Goal: Task Accomplishment & Management: Manage account settings

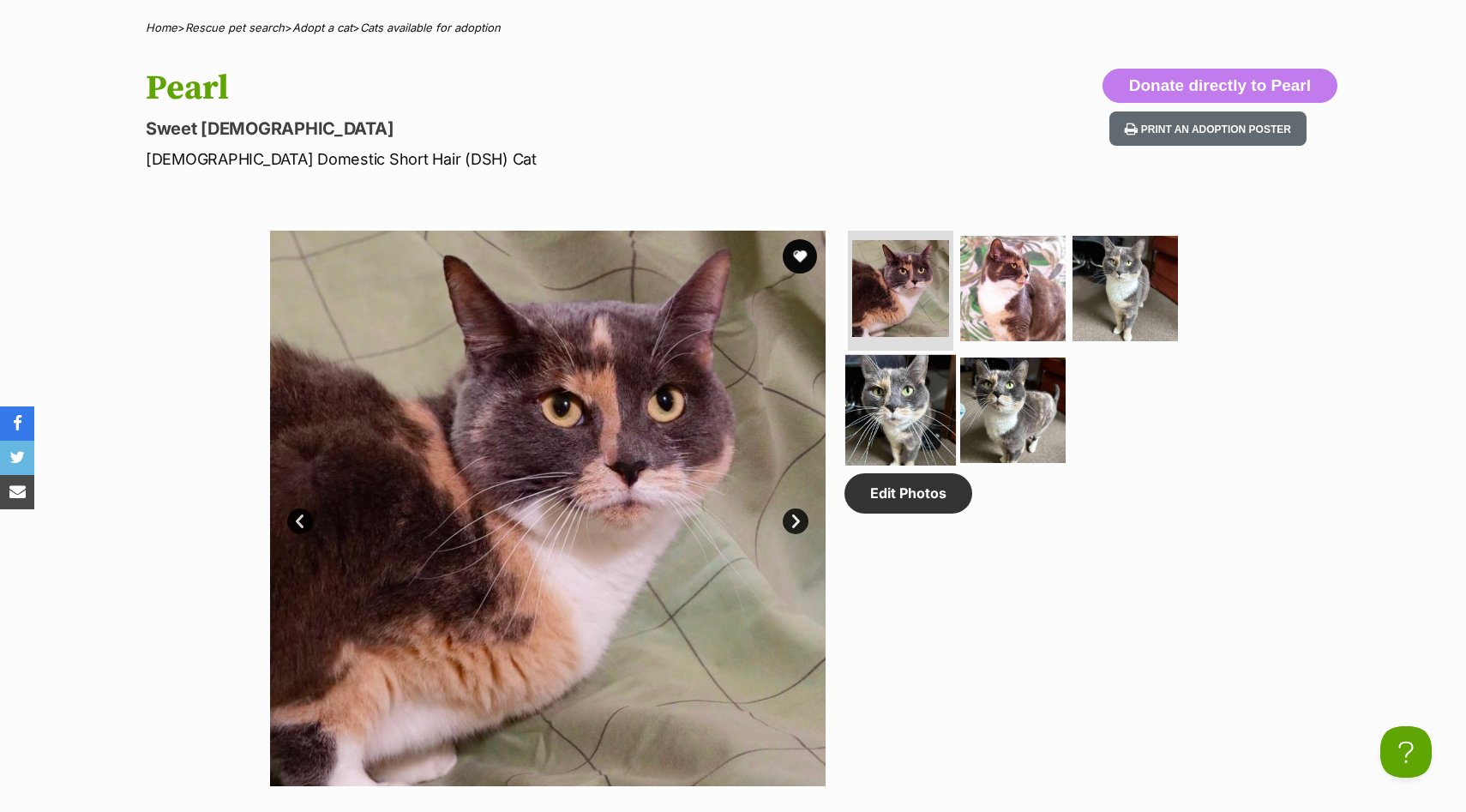
click at [880, 406] on img at bounding box center [901, 409] width 111 height 111
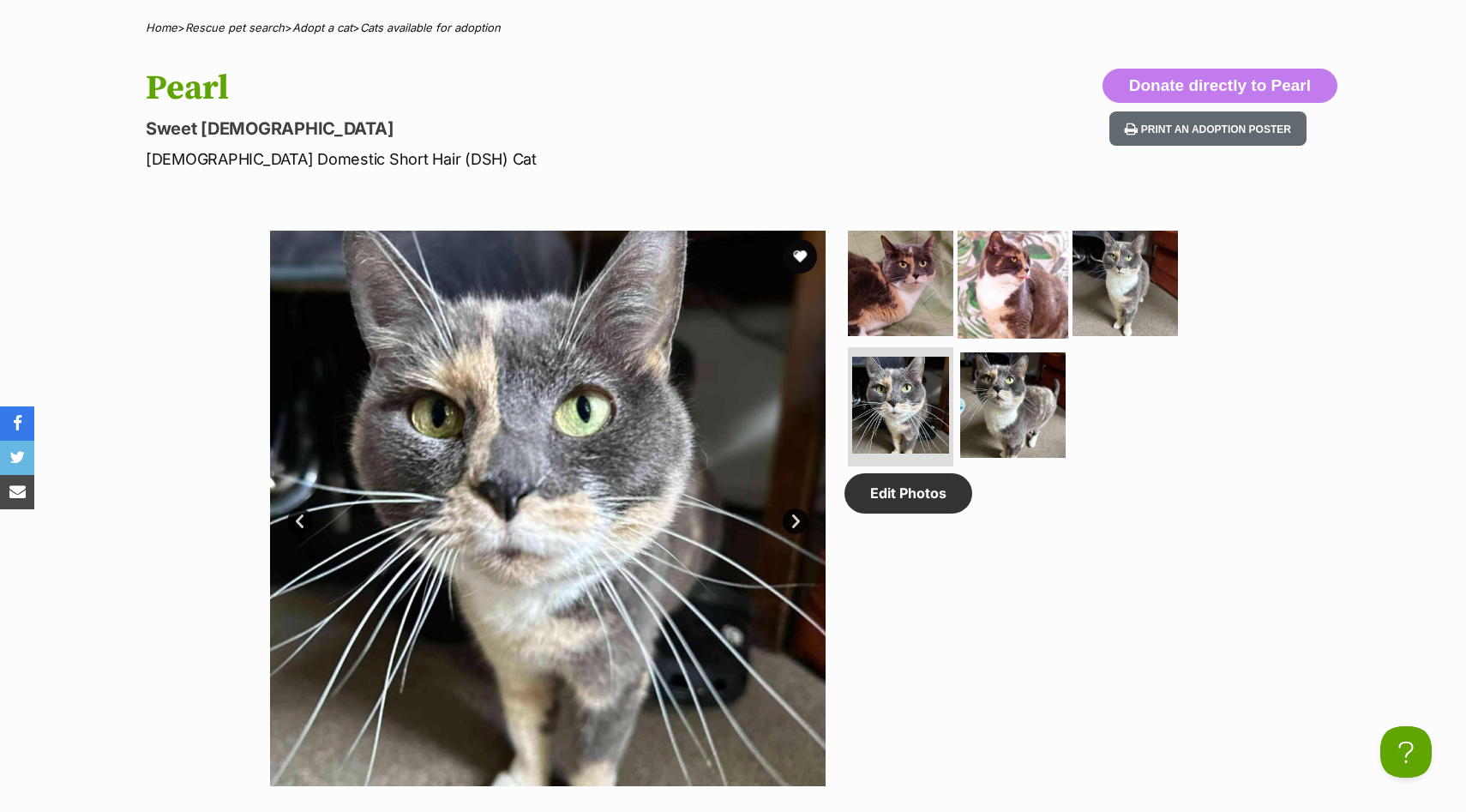
click at [1021, 295] on img at bounding box center [1014, 284] width 111 height 111
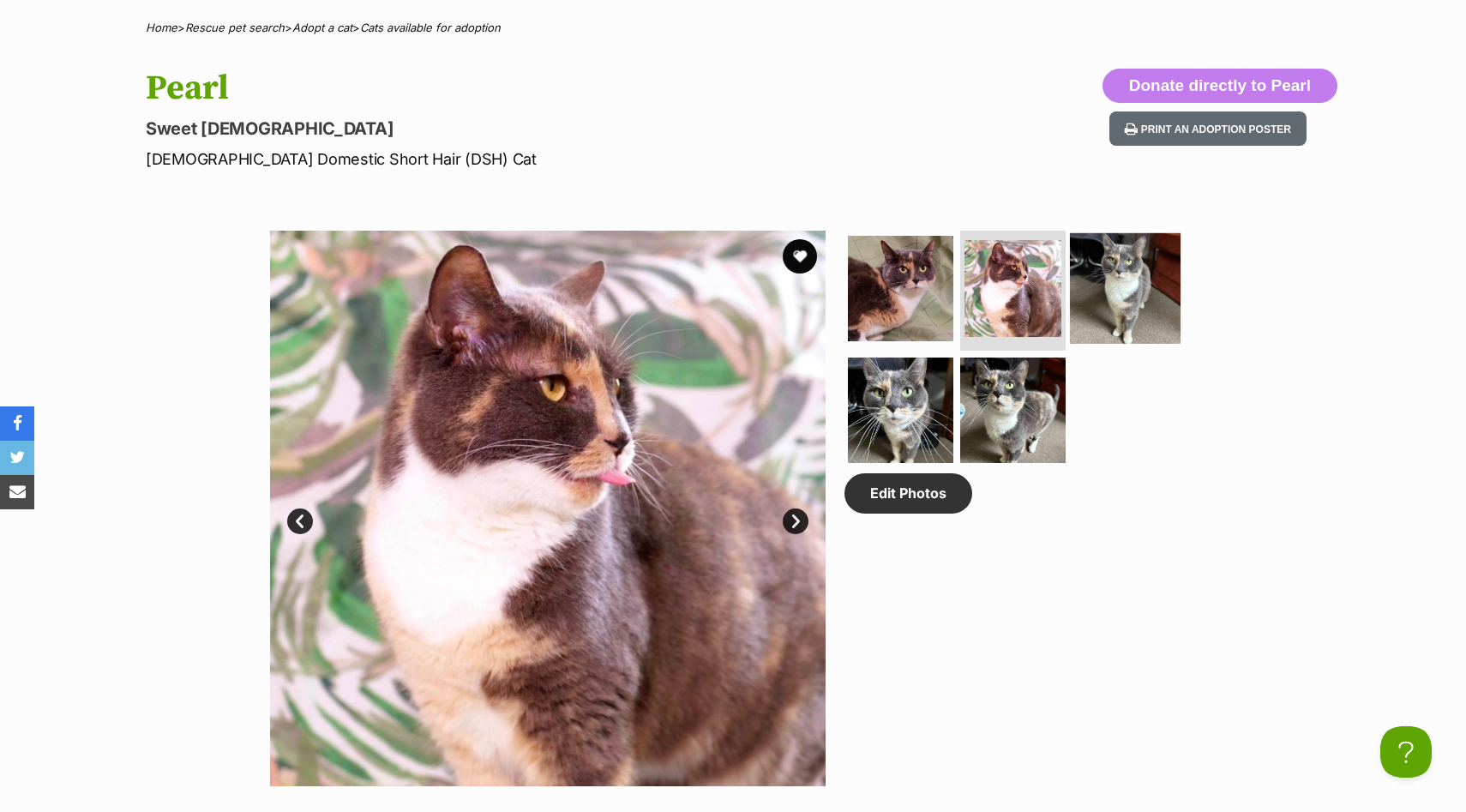
click at [1107, 303] on img at bounding box center [1125, 288] width 111 height 111
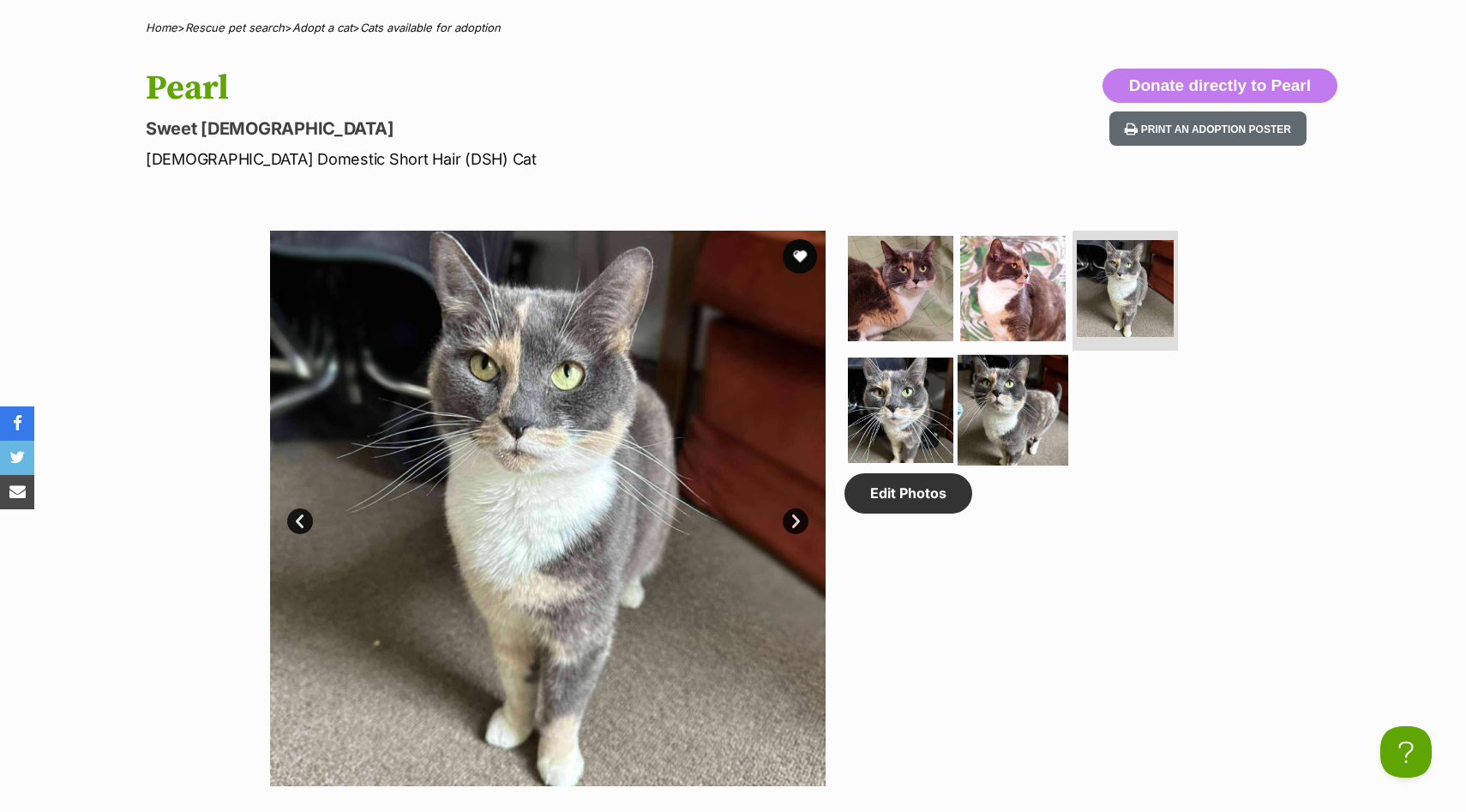
click at [998, 428] on img at bounding box center [1014, 409] width 111 height 111
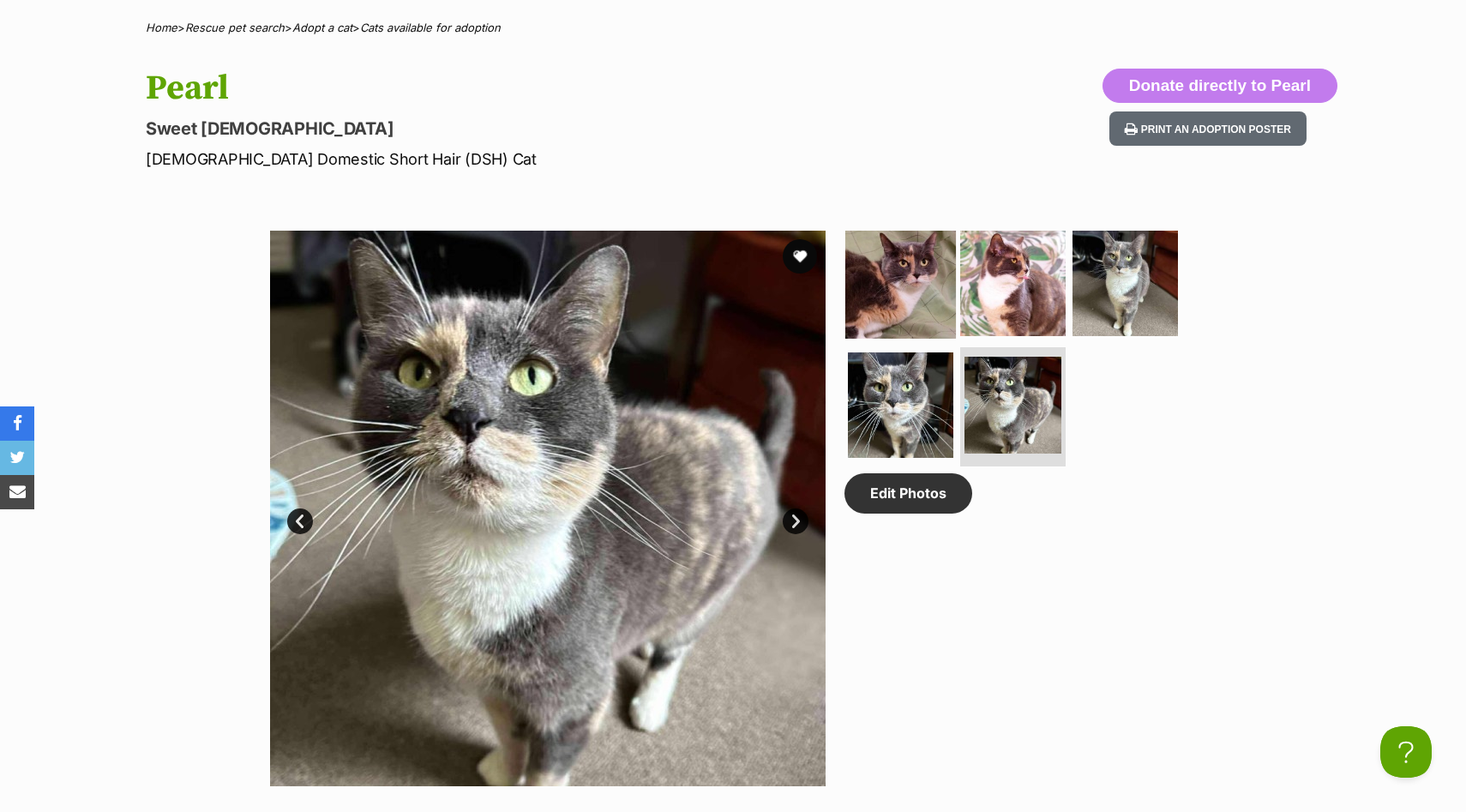
click at [913, 291] on img at bounding box center [901, 284] width 111 height 111
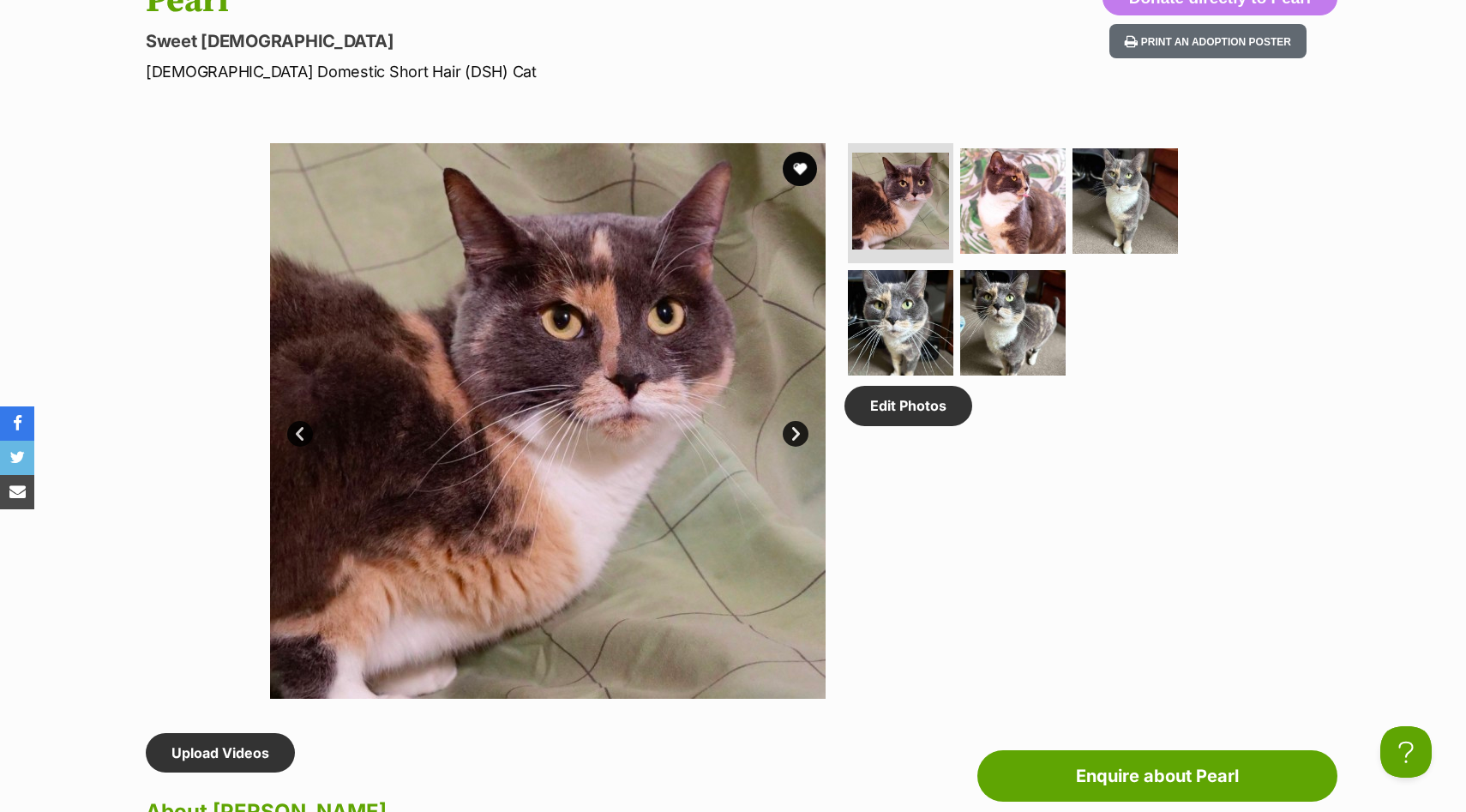
scroll to position [765, 0]
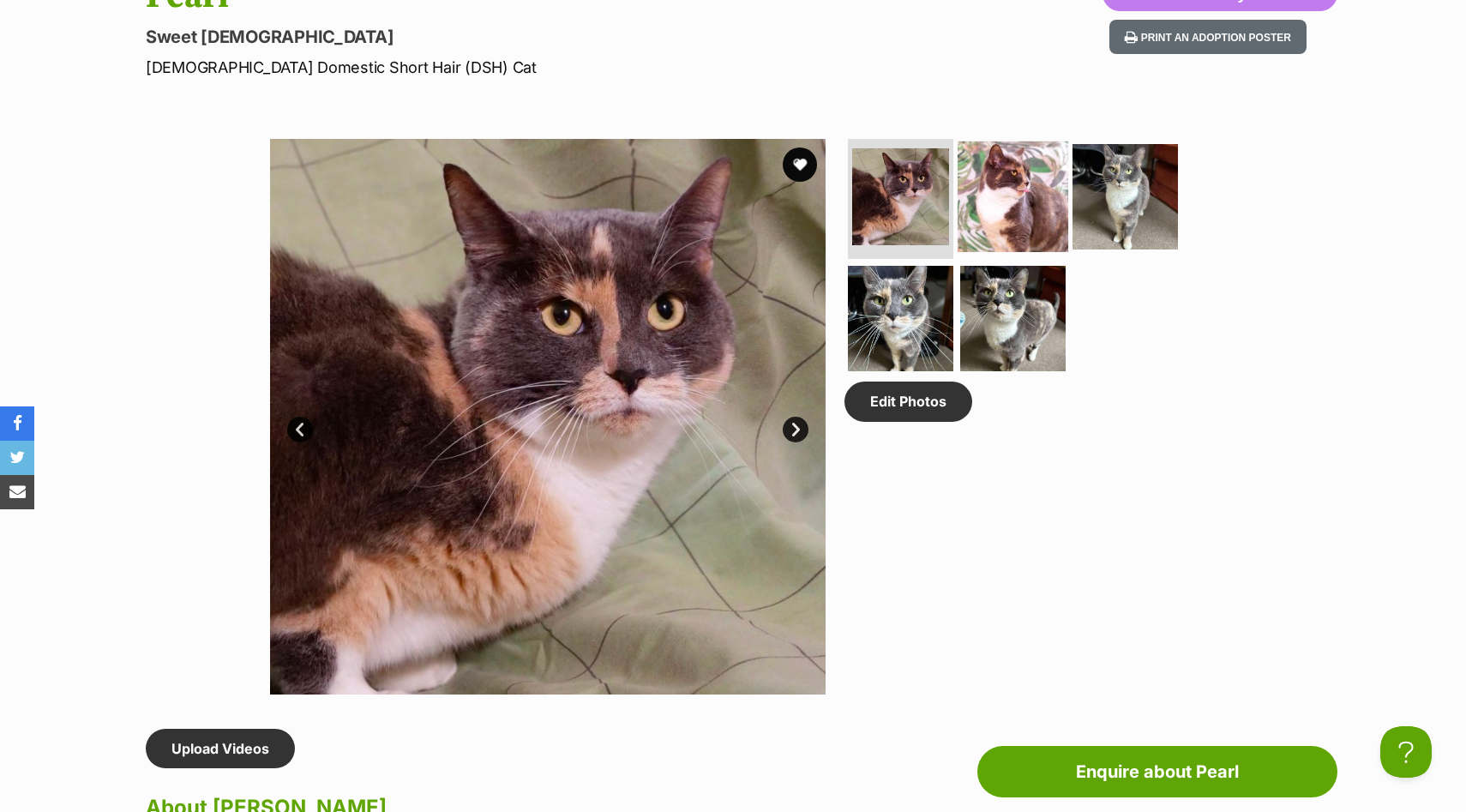
click at [1039, 206] on img at bounding box center [1014, 197] width 111 height 111
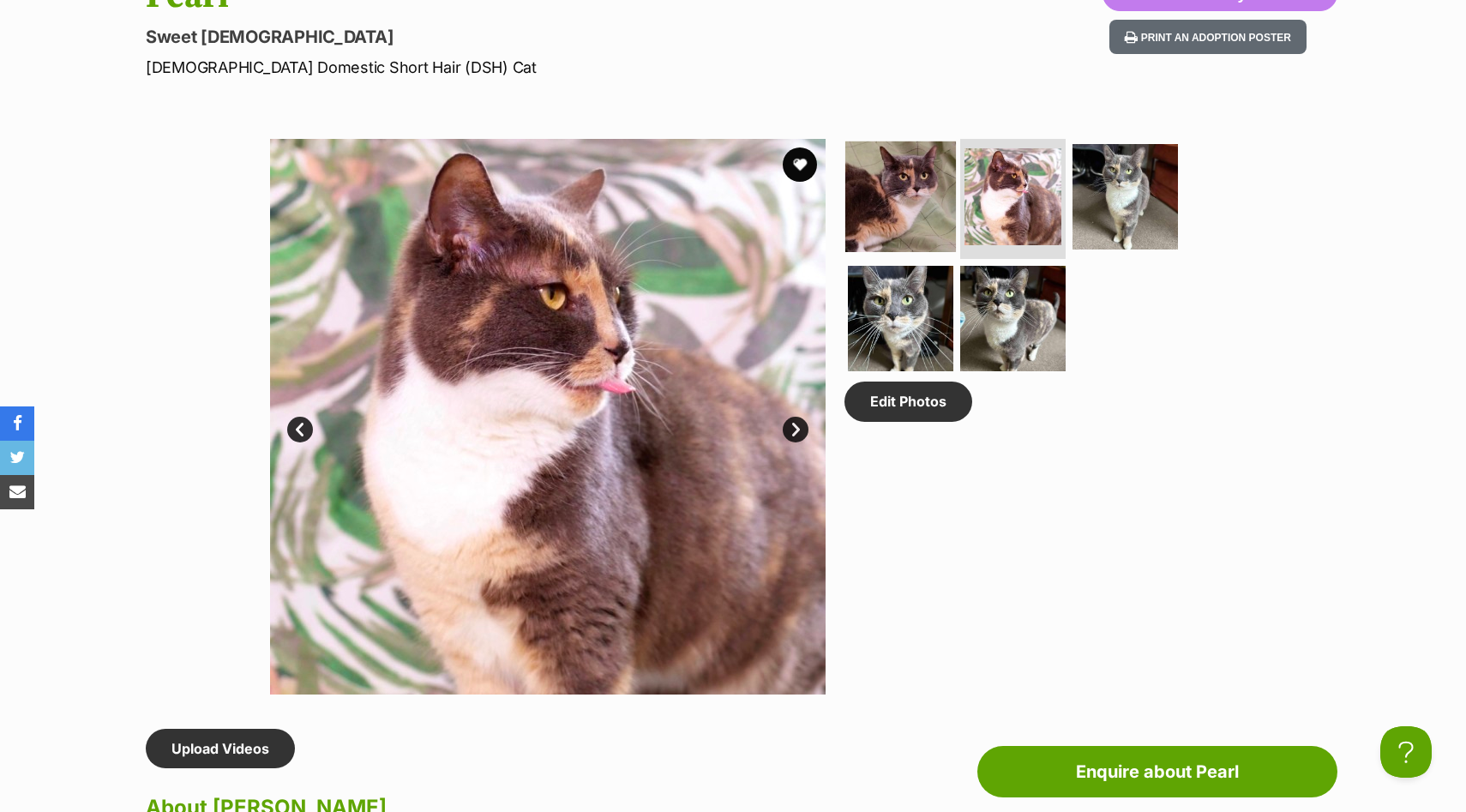
click at [891, 182] on img at bounding box center [901, 197] width 111 height 111
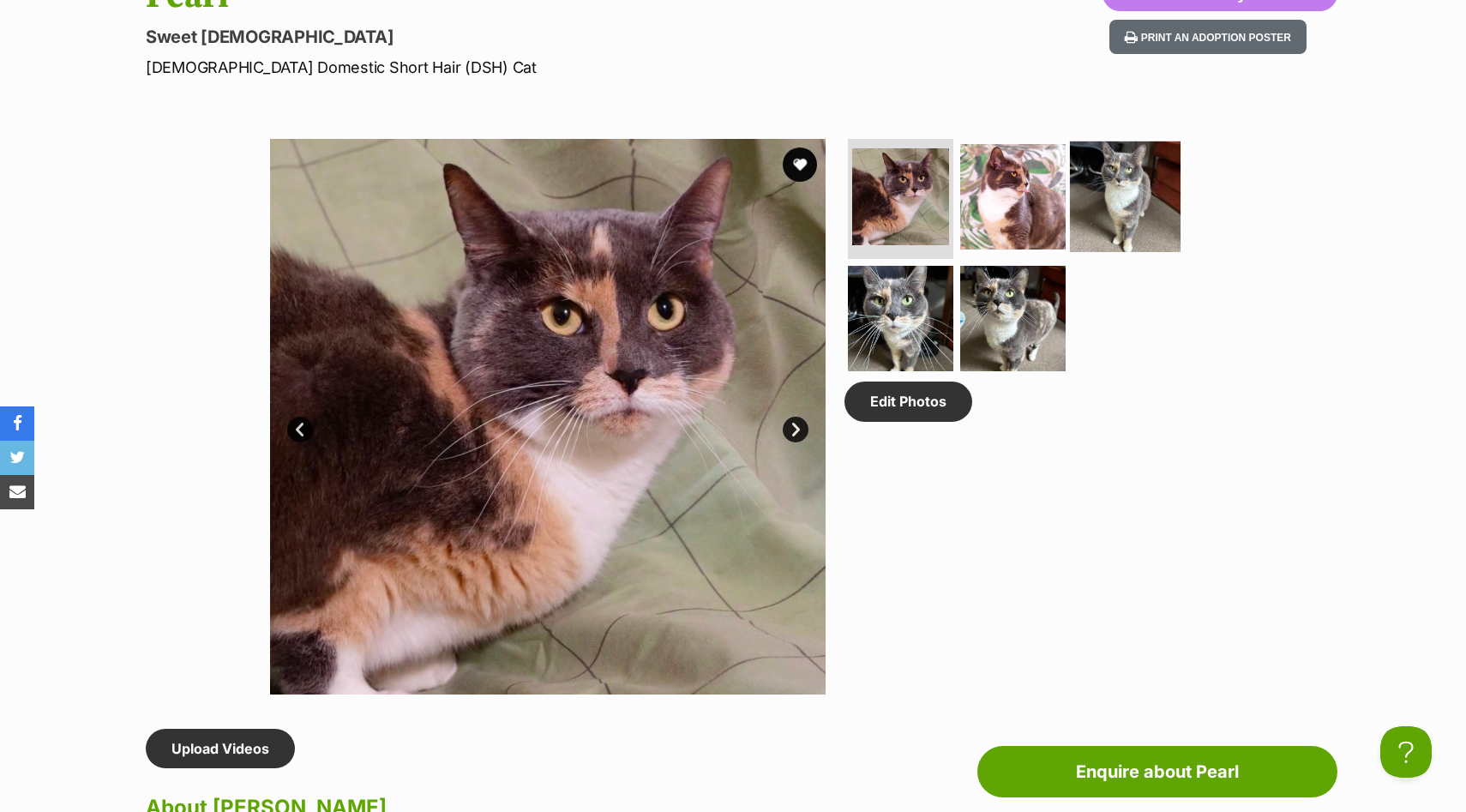
click at [1105, 207] on img at bounding box center [1125, 197] width 111 height 111
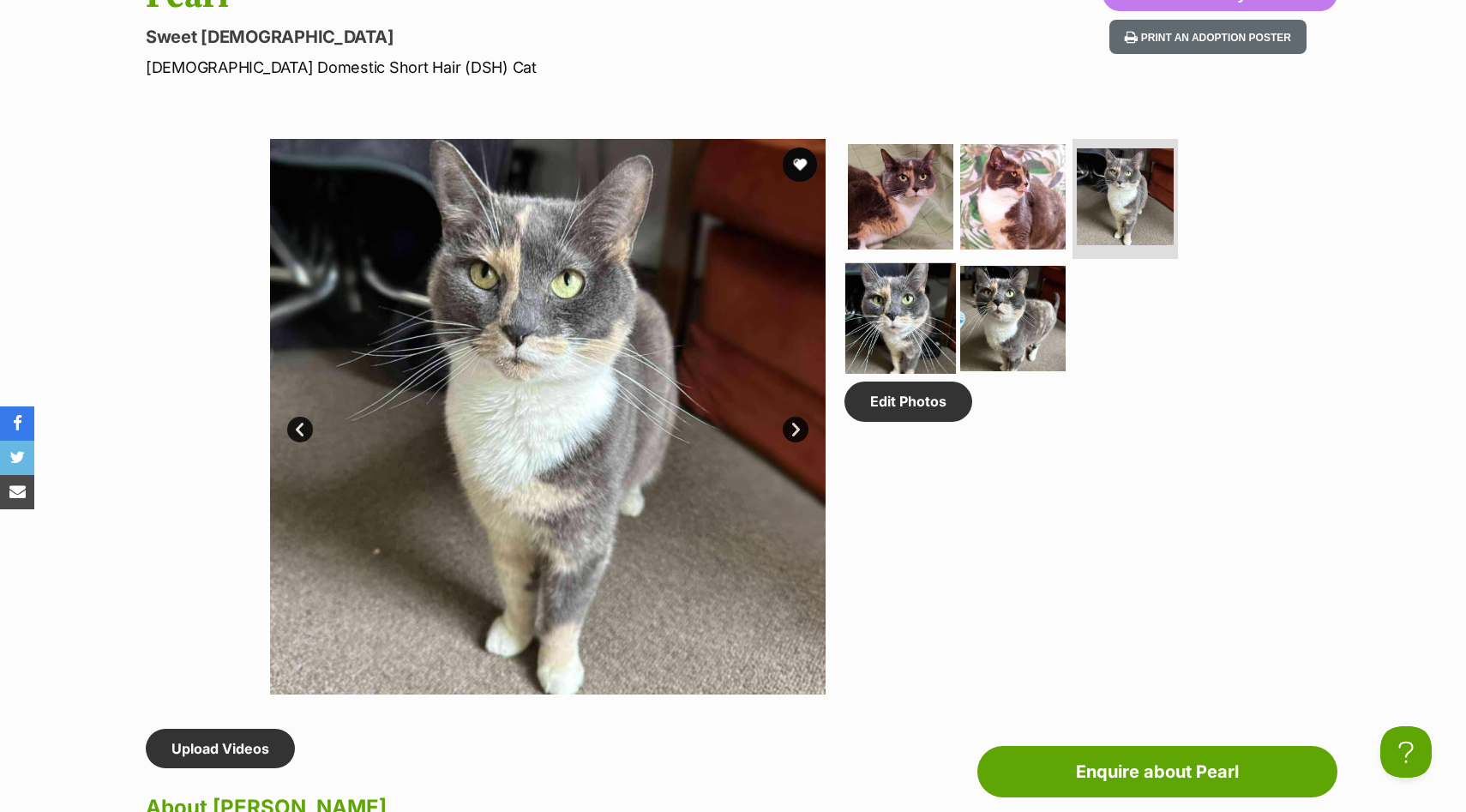
click at [901, 309] on img at bounding box center [901, 318] width 111 height 111
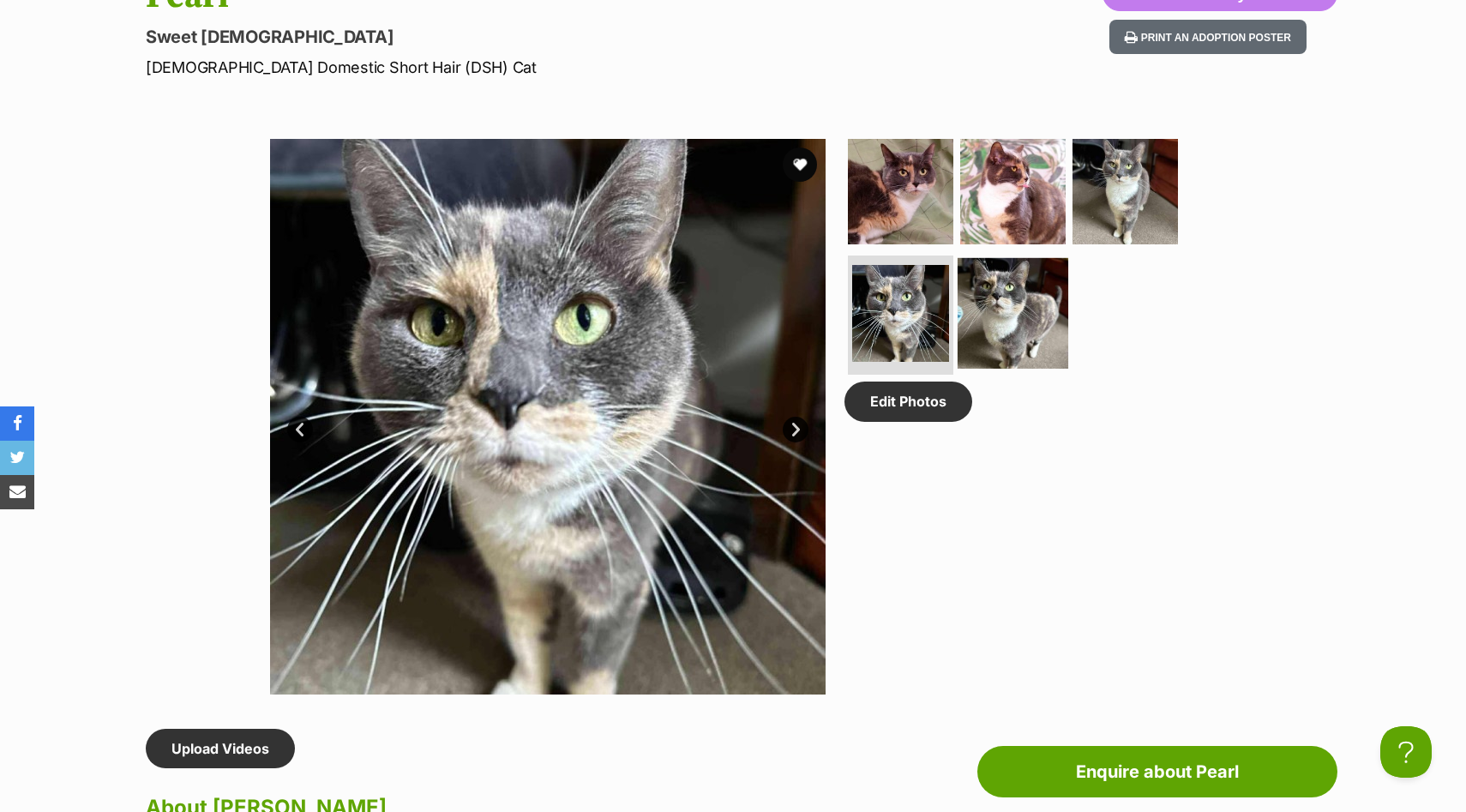
click at [1016, 301] on img at bounding box center [1014, 312] width 111 height 111
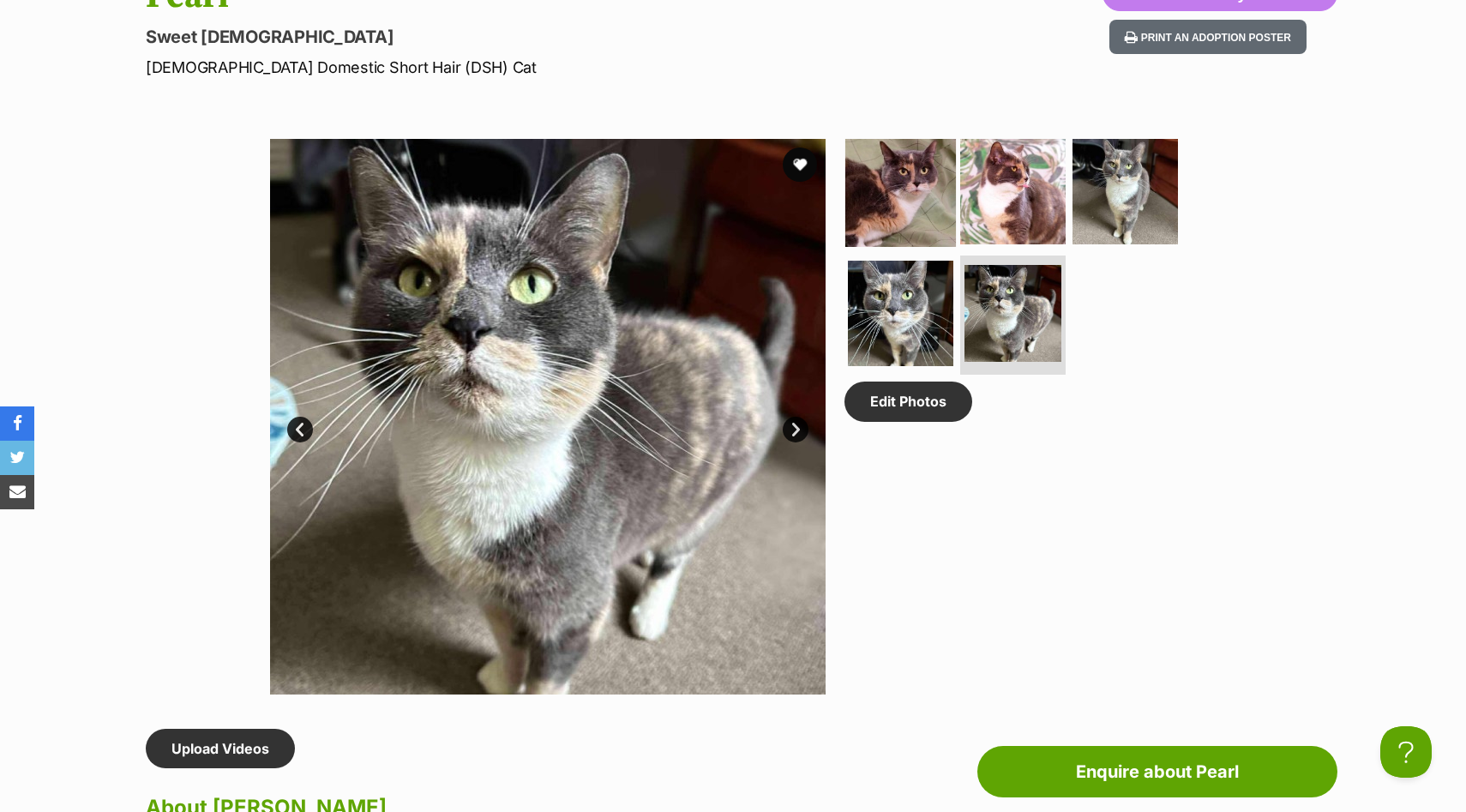
click at [927, 184] on img at bounding box center [901, 192] width 111 height 111
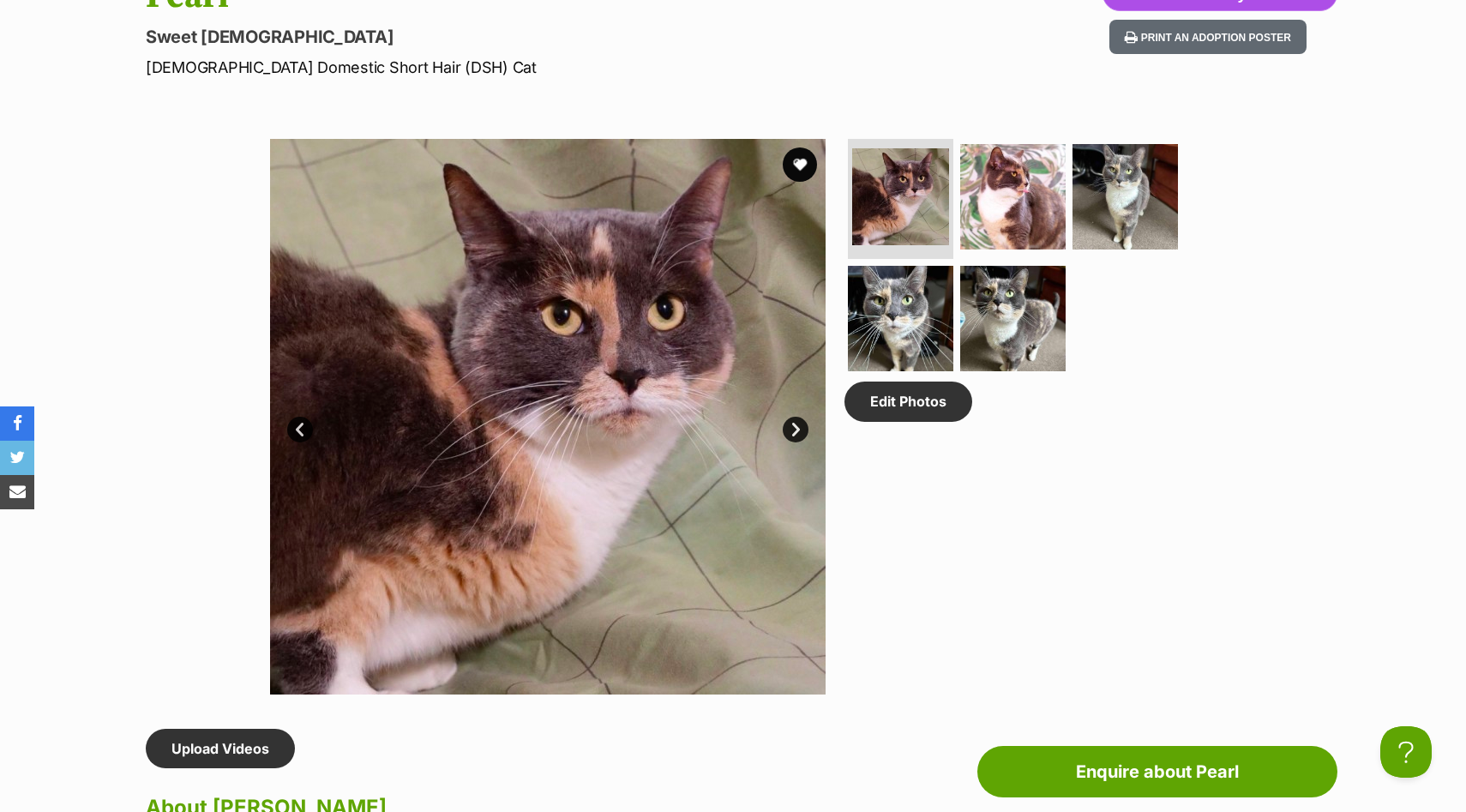
scroll to position [0, 0]
click at [1035, 172] on img at bounding box center [1014, 197] width 111 height 111
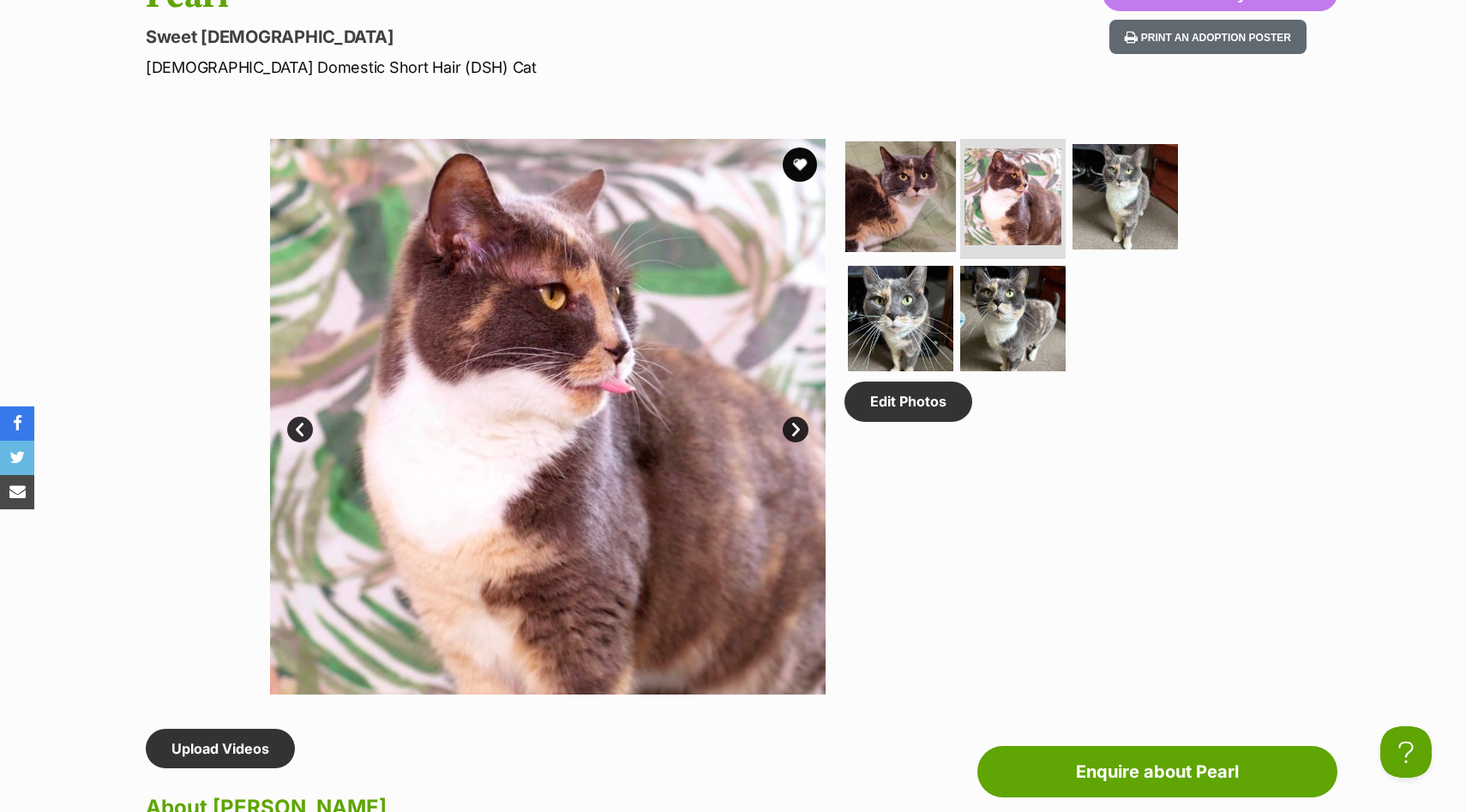
click at [898, 172] on img at bounding box center [901, 197] width 111 height 111
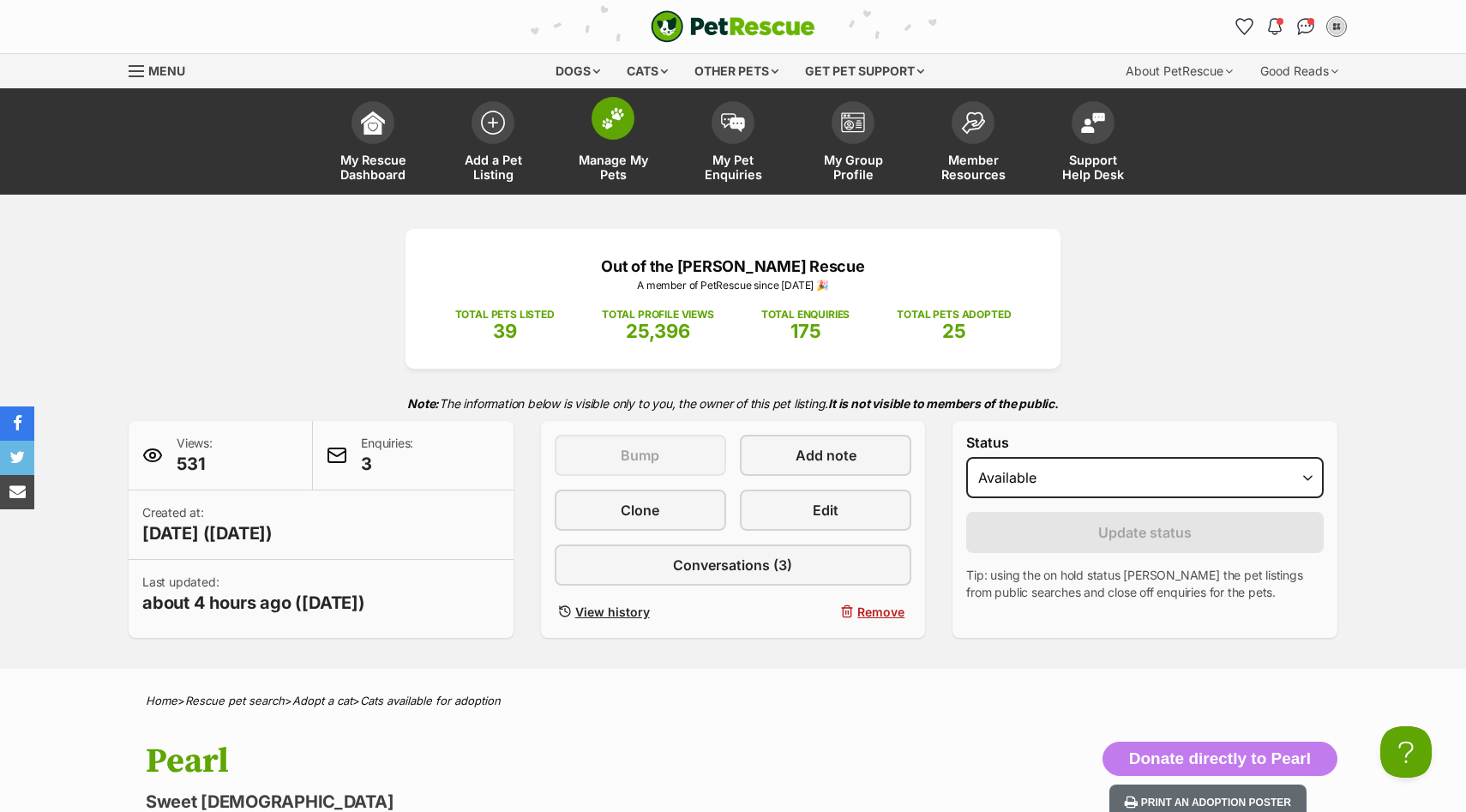
click at [604, 147] on link "Manage My Pets" at bounding box center [613, 143] width 121 height 102
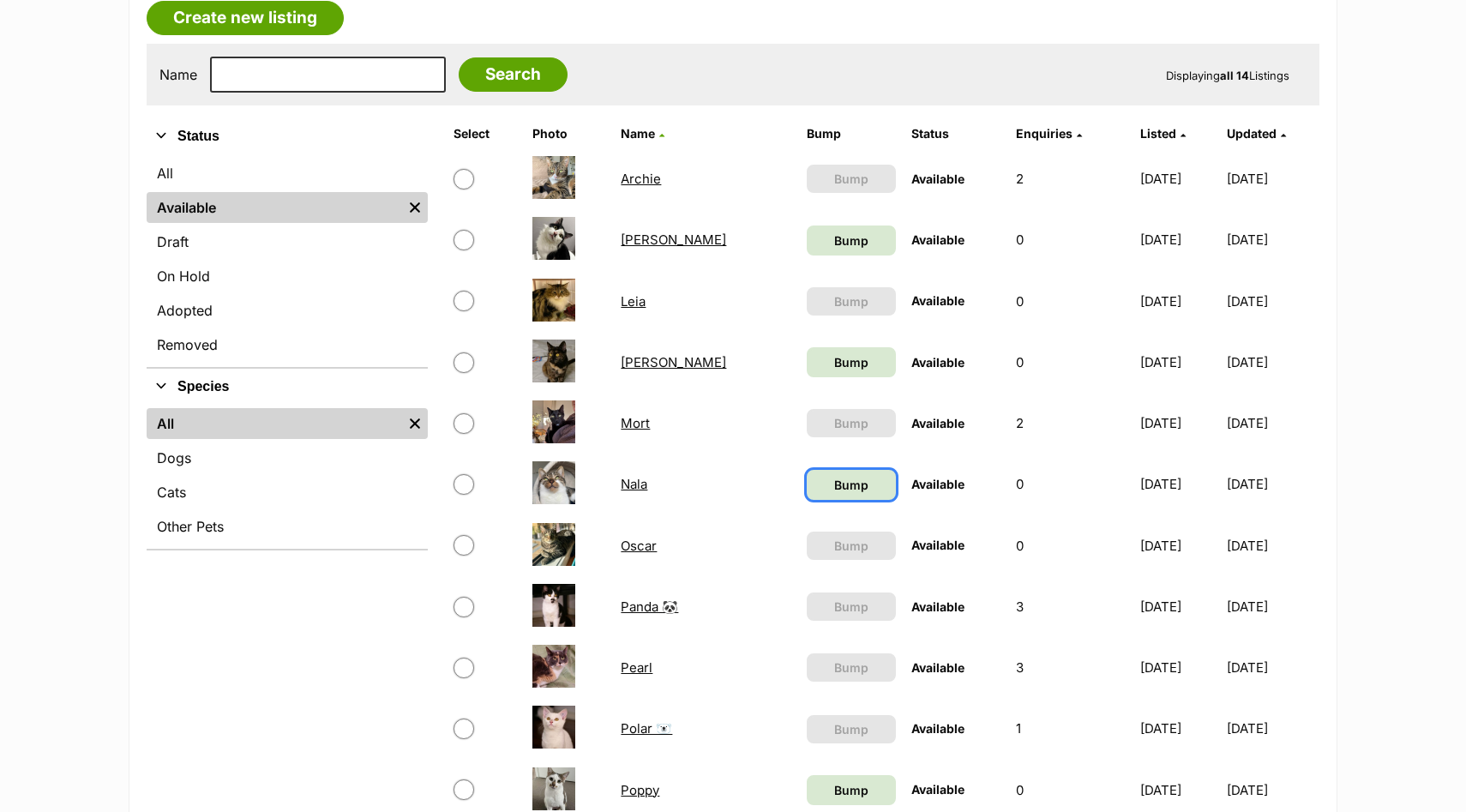
click at [826, 494] on link "Bump" at bounding box center [852, 485] width 89 height 30
click at [835, 797] on span "Bump" at bounding box center [852, 790] width 35 height 18
click at [833, 240] on link "Bump" at bounding box center [852, 240] width 89 height 30
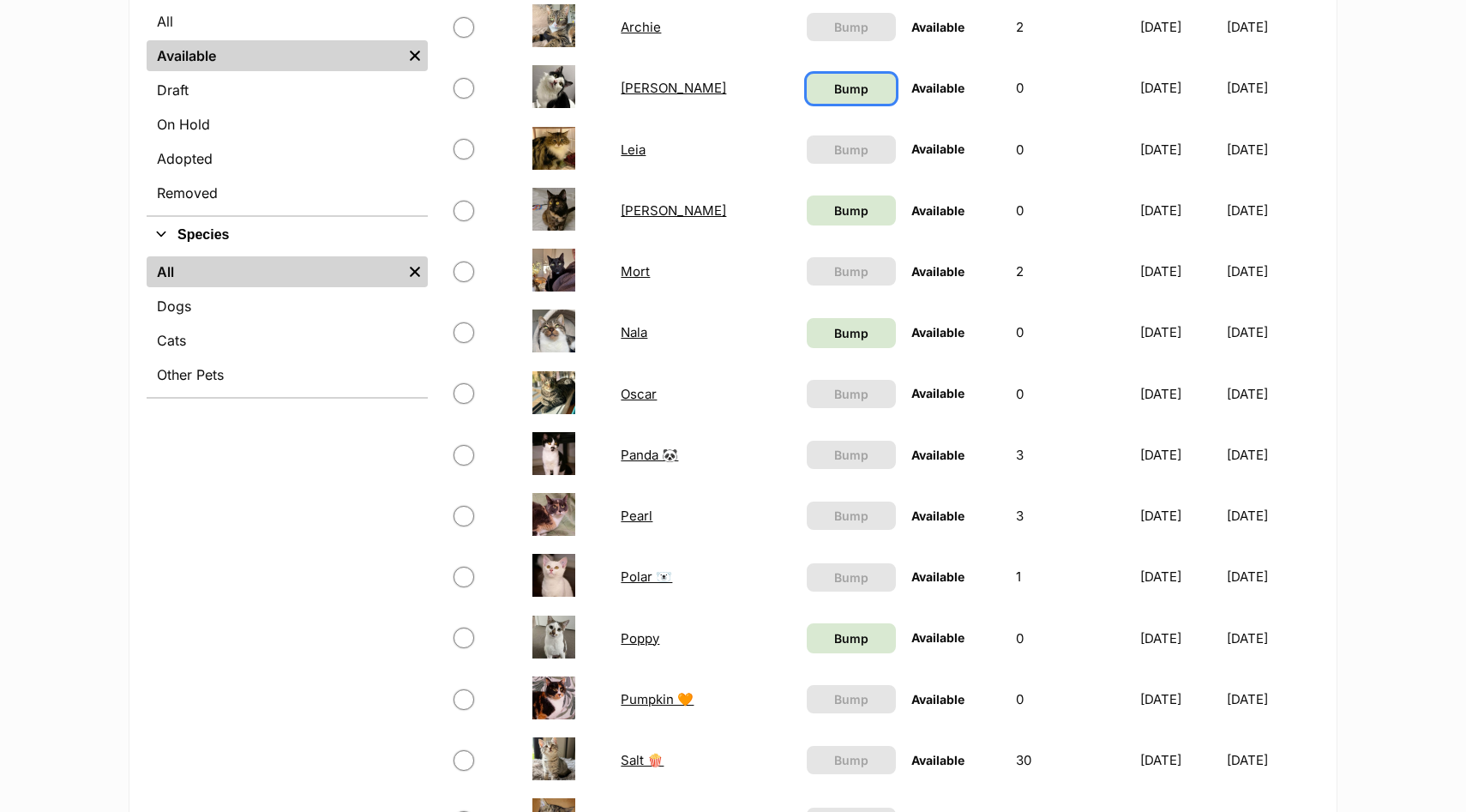
scroll to position [513, 0]
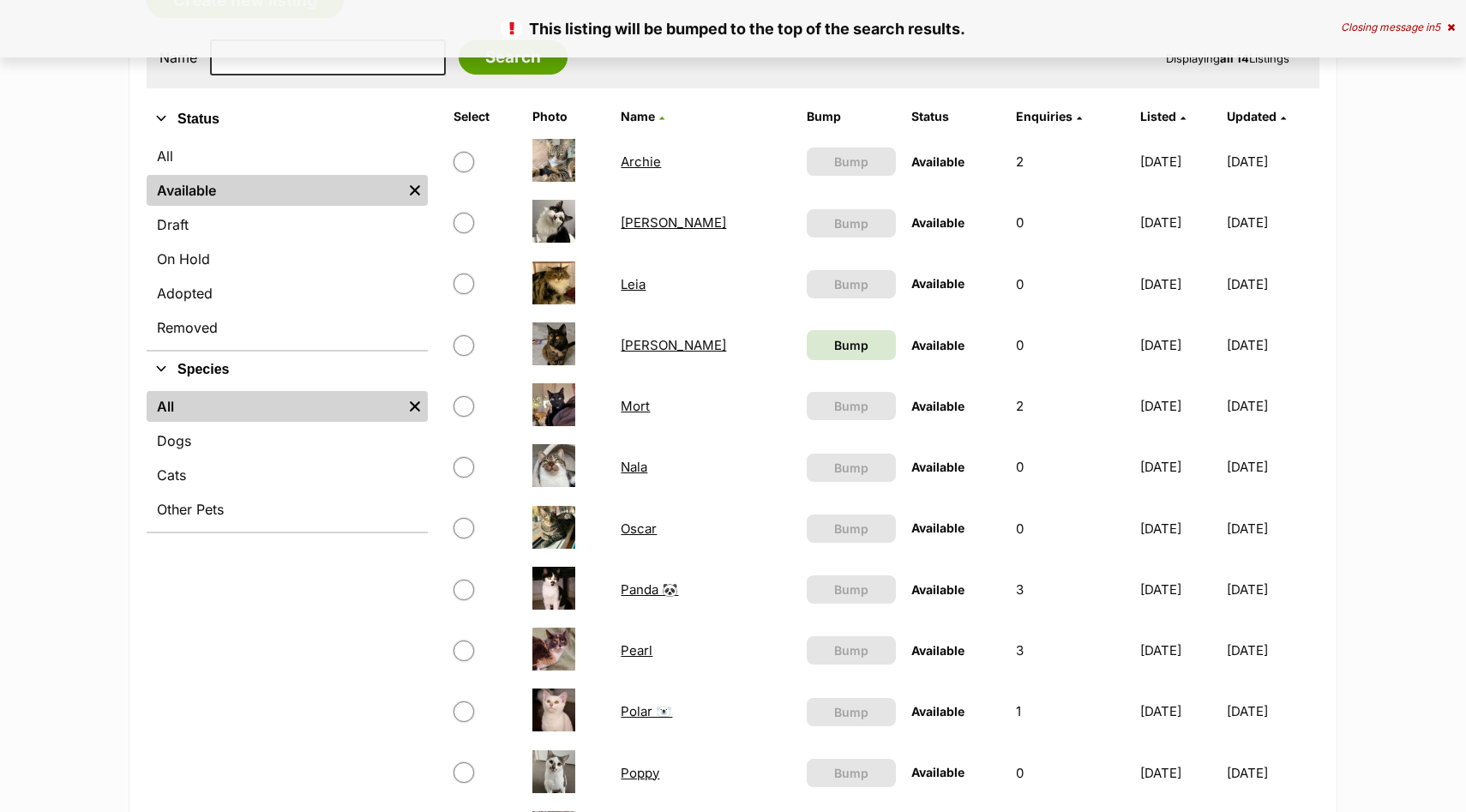
scroll to position [328, 0]
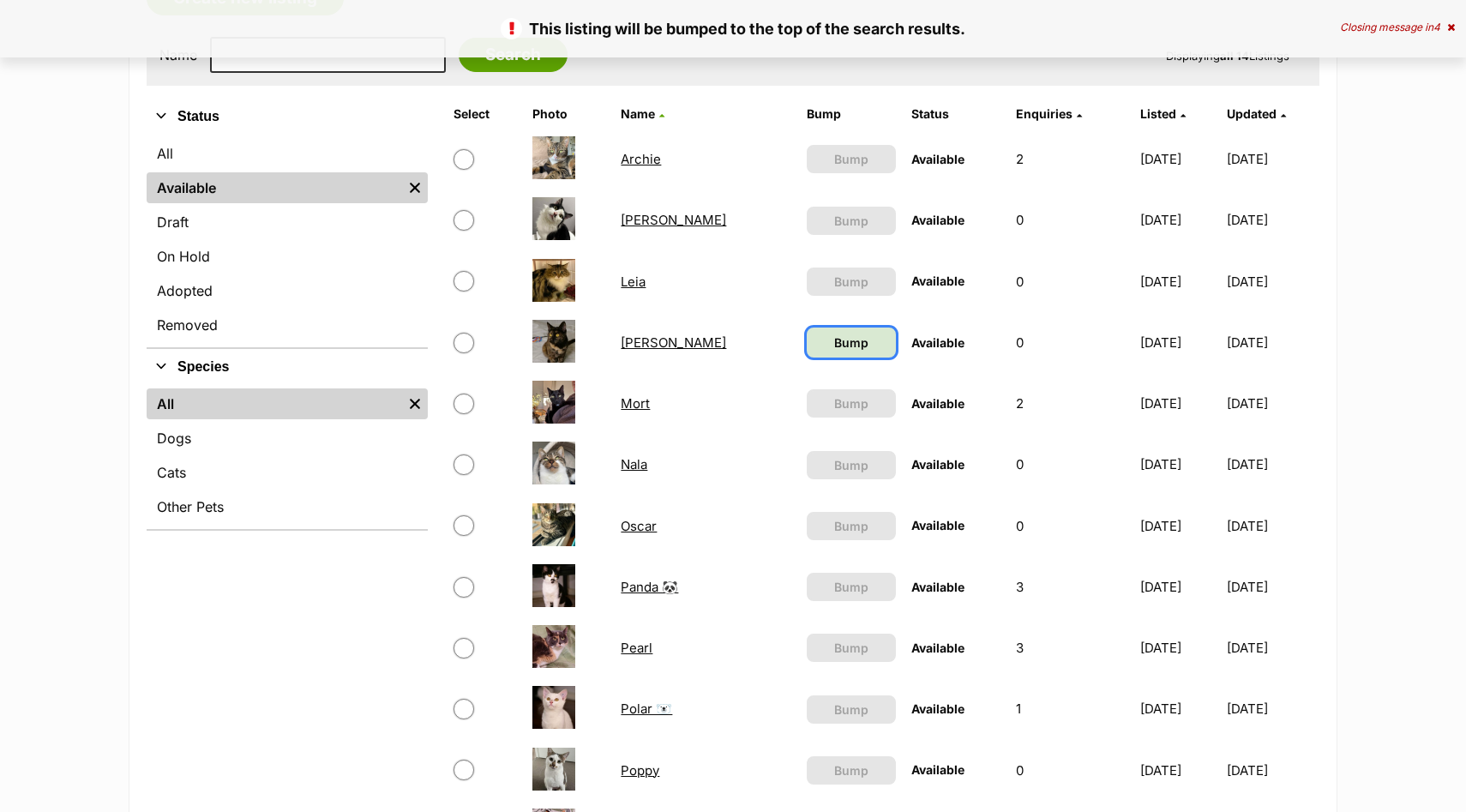
click at [835, 344] on span "Bump" at bounding box center [852, 343] width 35 height 18
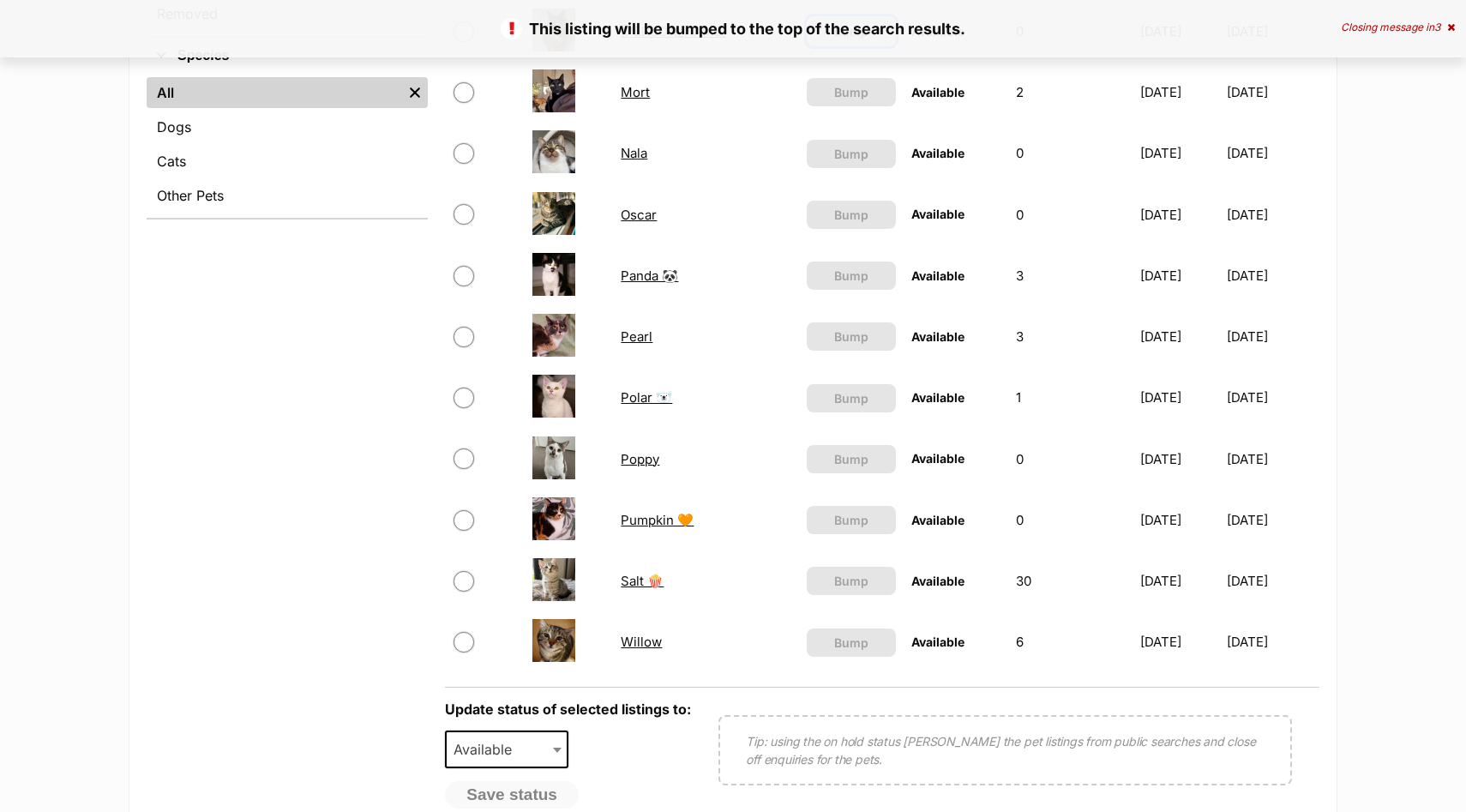
scroll to position [640, 0]
